Goal: Task Accomplishment & Management: Manage account settings

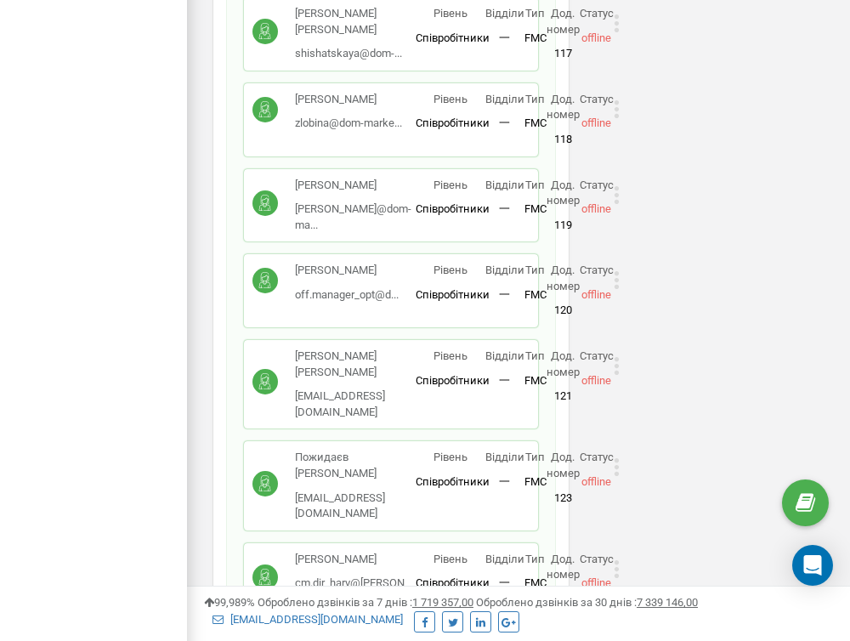
scroll to position [1338, 0]
click at [615, 270] on icon at bounding box center [616, 279] width 6 height 18
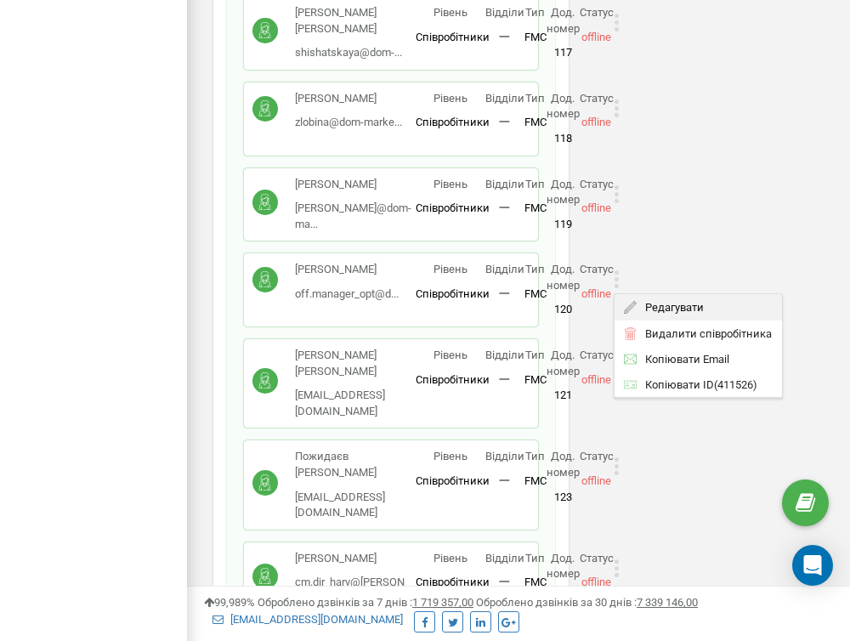
click at [637, 294] on div "Редагувати" at bounding box center [697, 307] width 167 height 26
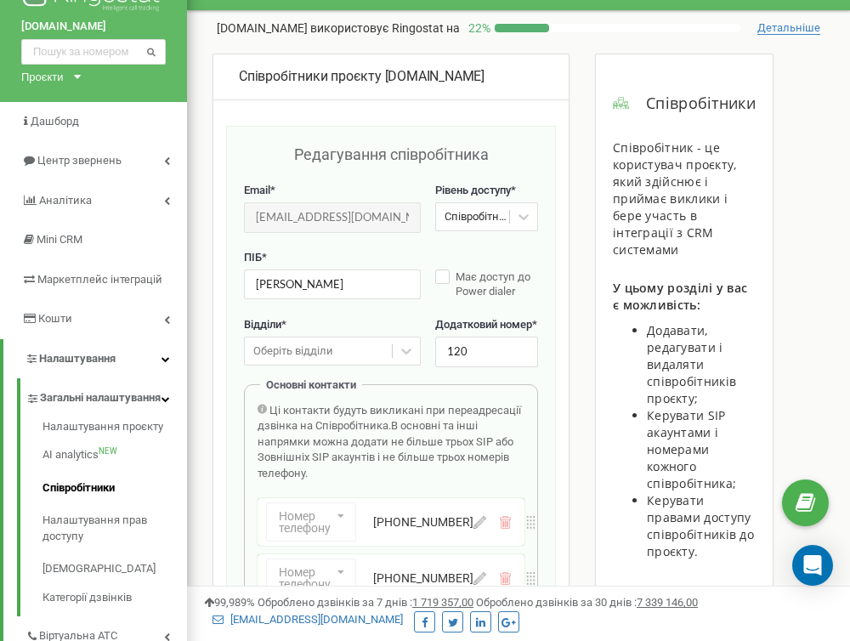
scroll to position [39, 0]
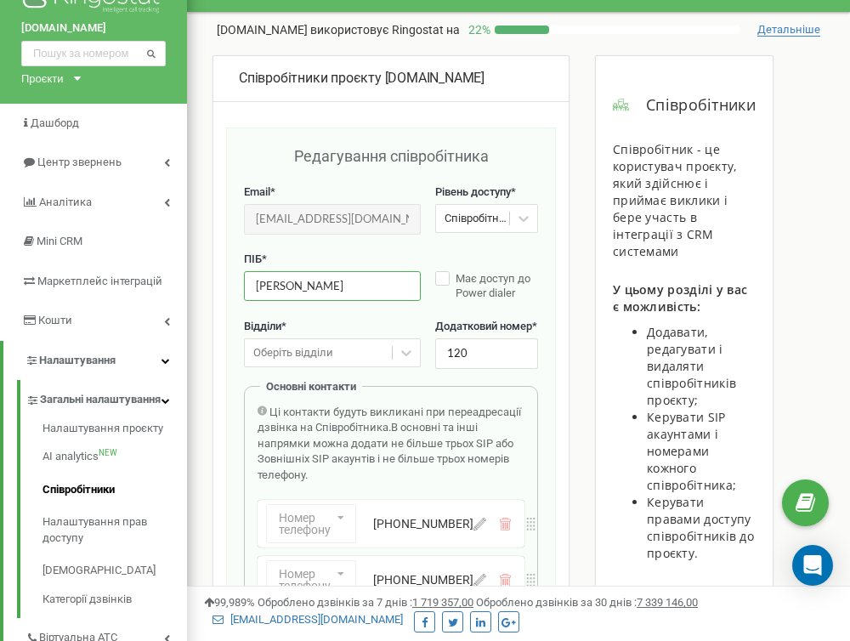
drag, startPoint x: 370, startPoint y: 287, endPoint x: 192, endPoint y: 274, distance: 178.0
click at [193, 275] on div "Реферальна програма Налаштування профілю Вихід dom-market.com використовує Ring…" at bounding box center [518, 470] width 663 height 1019
drag, startPoint x: 255, startPoint y: 217, endPoint x: 479, endPoint y: 219, distance: 224.3
click at [479, 219] on div "Email * off.manager_opt@dom-market.com Email недоступний для редагування. Ви мо…" at bounding box center [391, 217] width 294 height 67
click at [473, 530] on icon at bounding box center [479, 523] width 13 height 13
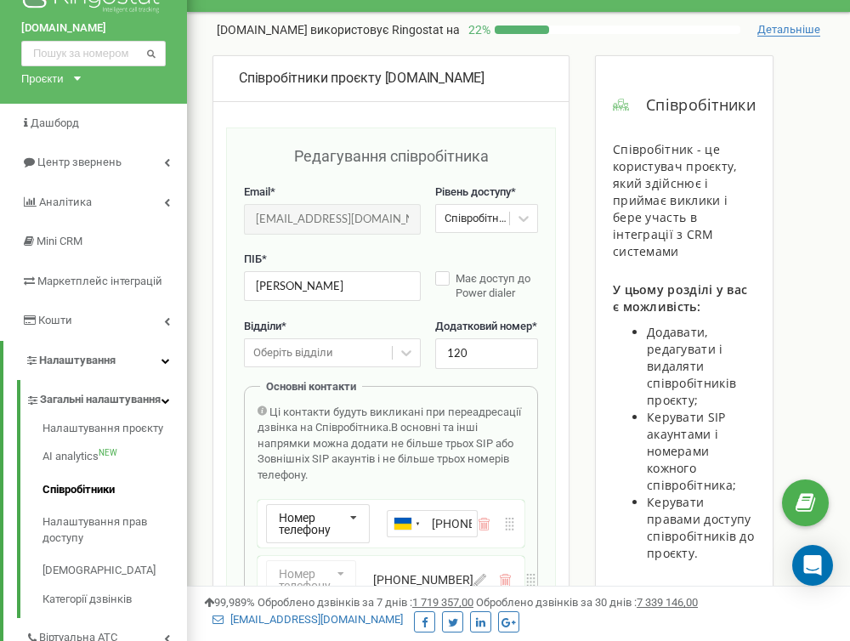
scroll to position [0, 49]
drag, startPoint x: 470, startPoint y: 537, endPoint x: 347, endPoint y: 541, distance: 123.3
click at [347, 541] on div "Номер телефону Номер телефону SIP Зовнішній SIP [GEOGRAPHIC_DATA] ([GEOGRAPHIC_…" at bounding box center [372, 523] width 212 height 39
drag, startPoint x: 441, startPoint y: 532, endPoint x: 517, endPoint y: 535, distance: 75.7
click at [518, 536] on div "Номер телефону Номер телефону SIP Зовнішній SIP [GEOGRAPHIC_DATA] ([GEOGRAPHIC_…" at bounding box center [390, 524] width 267 height 48
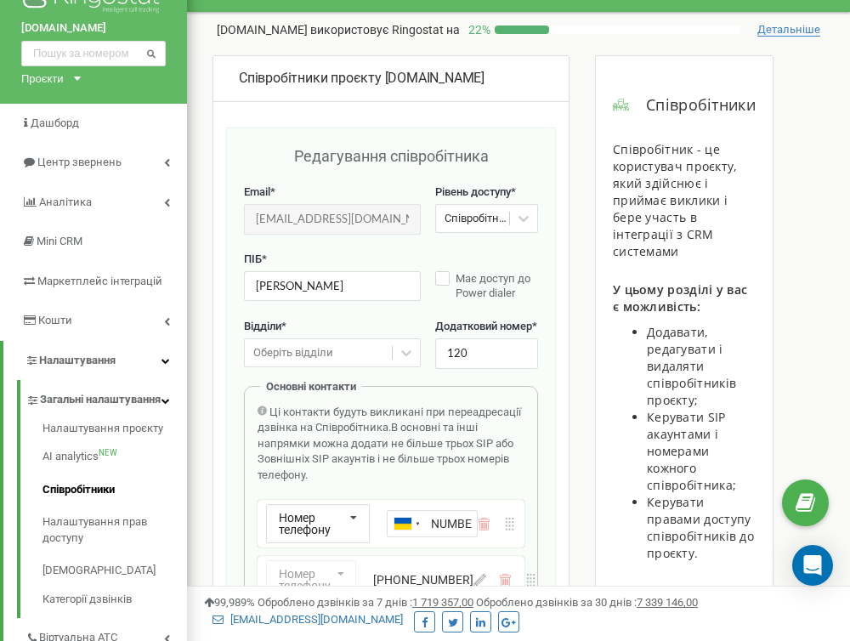
click at [76, 500] on link "Співробітники" at bounding box center [114, 489] width 144 height 33
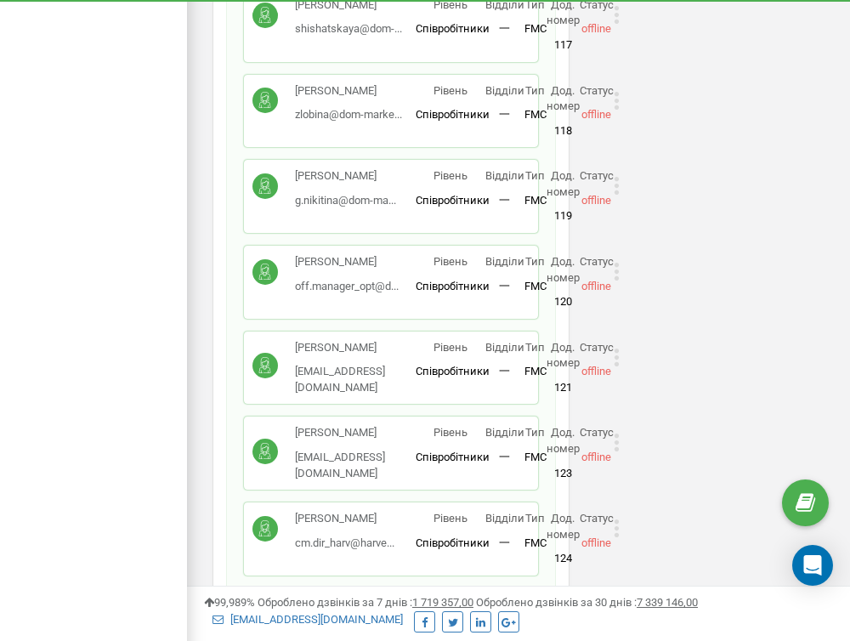
scroll to position [1473, 0]
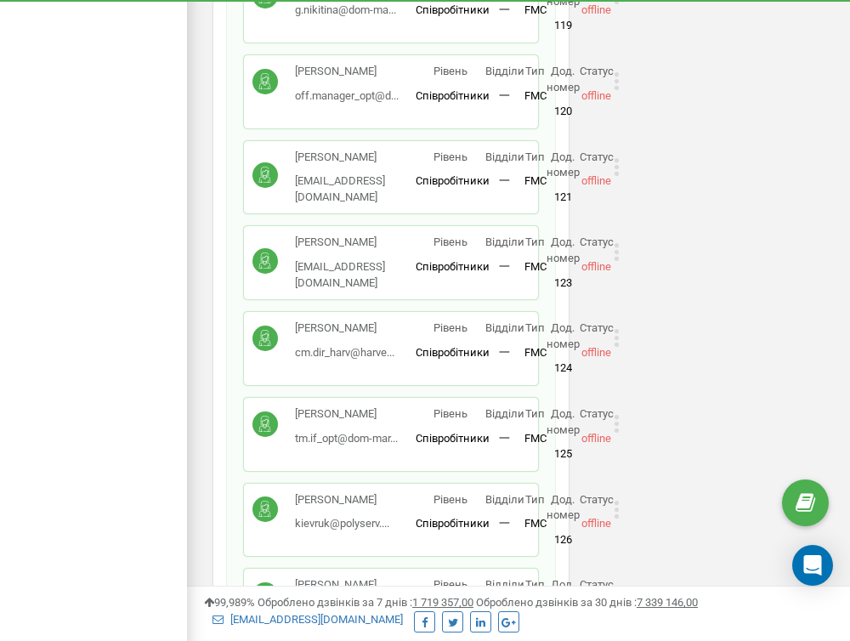
click at [617, 336] on icon at bounding box center [615, 338] width 4 height 4
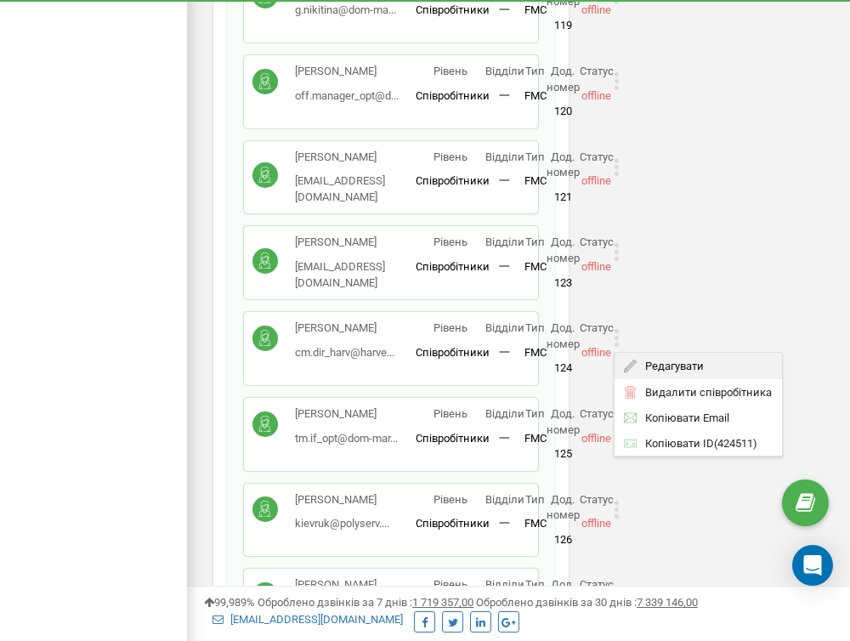
click at [636, 360] on span "Редагувати" at bounding box center [669, 365] width 67 height 11
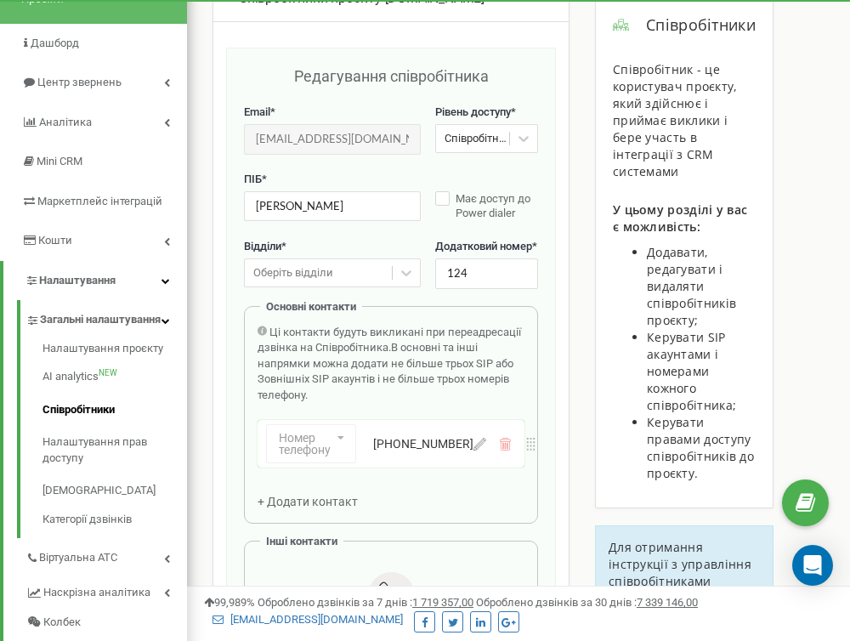
scroll to position [196, 0]
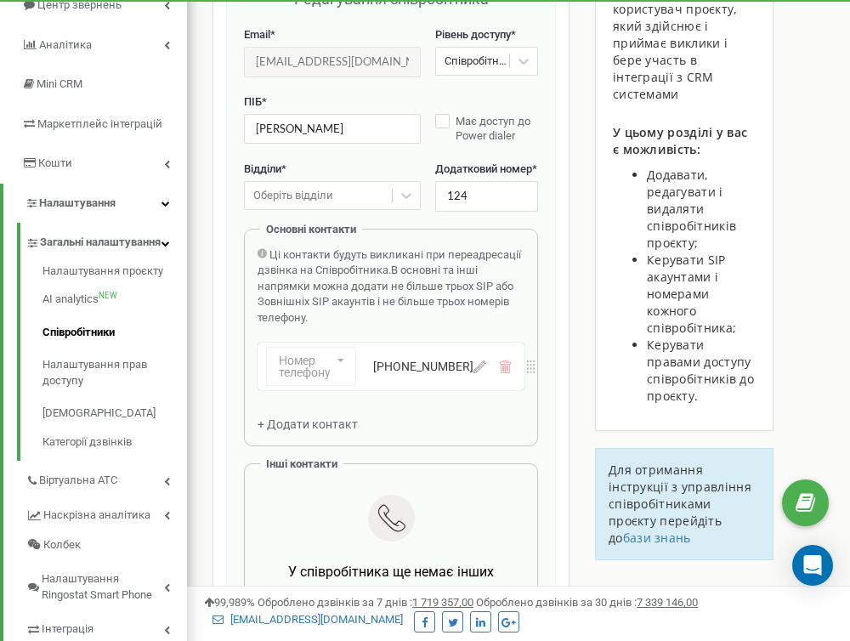
click at [473, 373] on button at bounding box center [479, 366] width 13 height 13
drag, startPoint x: 470, startPoint y: 378, endPoint x: 375, endPoint y: 375, distance: 95.2
click at [375, 375] on div "Номер телефону Номер телефону SIP Зовнішній SIP [GEOGRAPHIC_DATA] ([GEOGRAPHIC_…" at bounding box center [372, 366] width 212 height 39
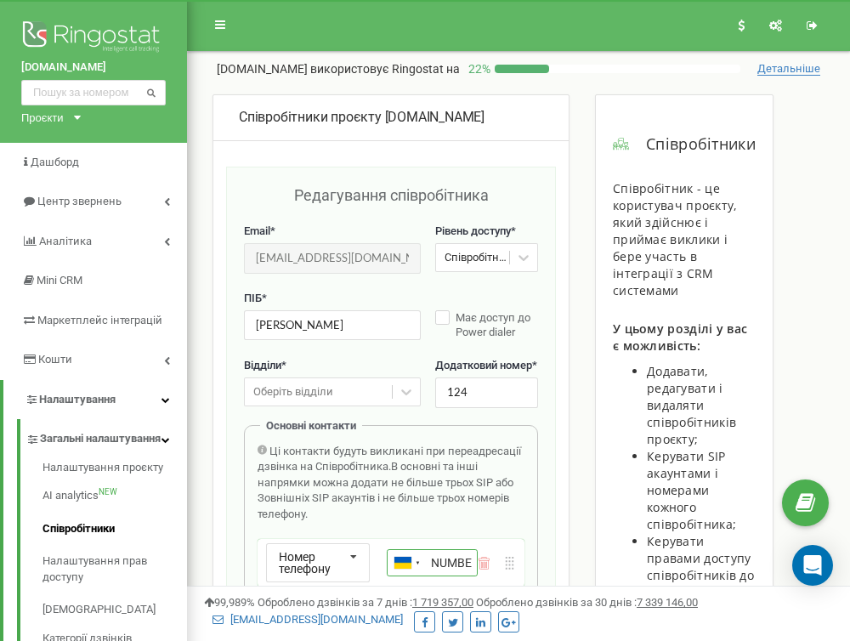
scroll to position [0, 0]
click at [107, 532] on link "Співробітники" at bounding box center [114, 528] width 144 height 33
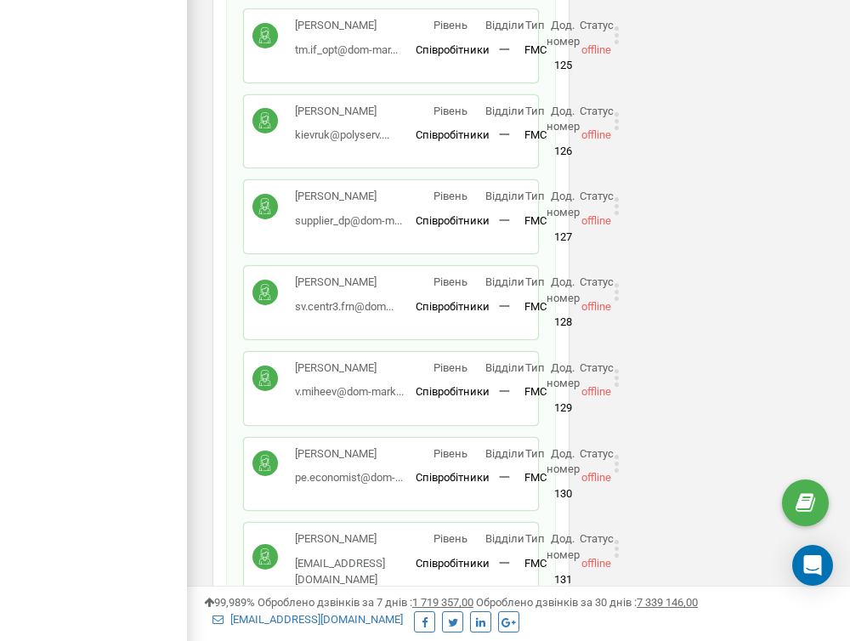
scroll to position [1863, 0]
